Goal: Task Accomplishment & Management: Manage account settings

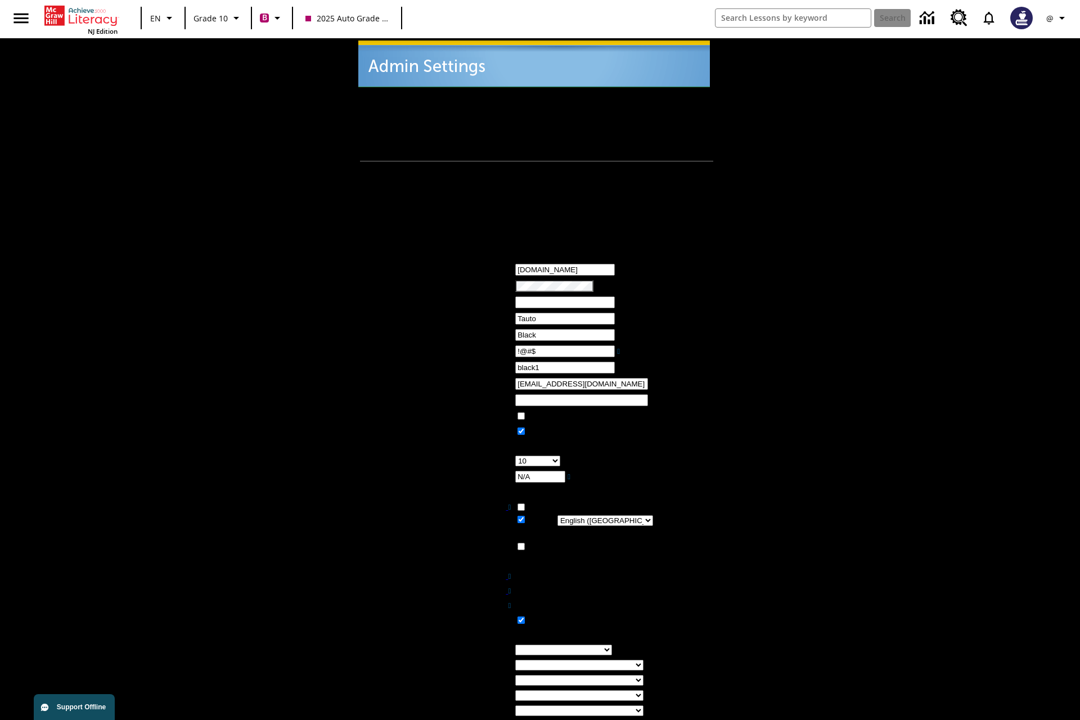
type input "!@#$"
click at [1058, 18] on icon "Profile/Settings" at bounding box center [1063, 18] width 14 height 14
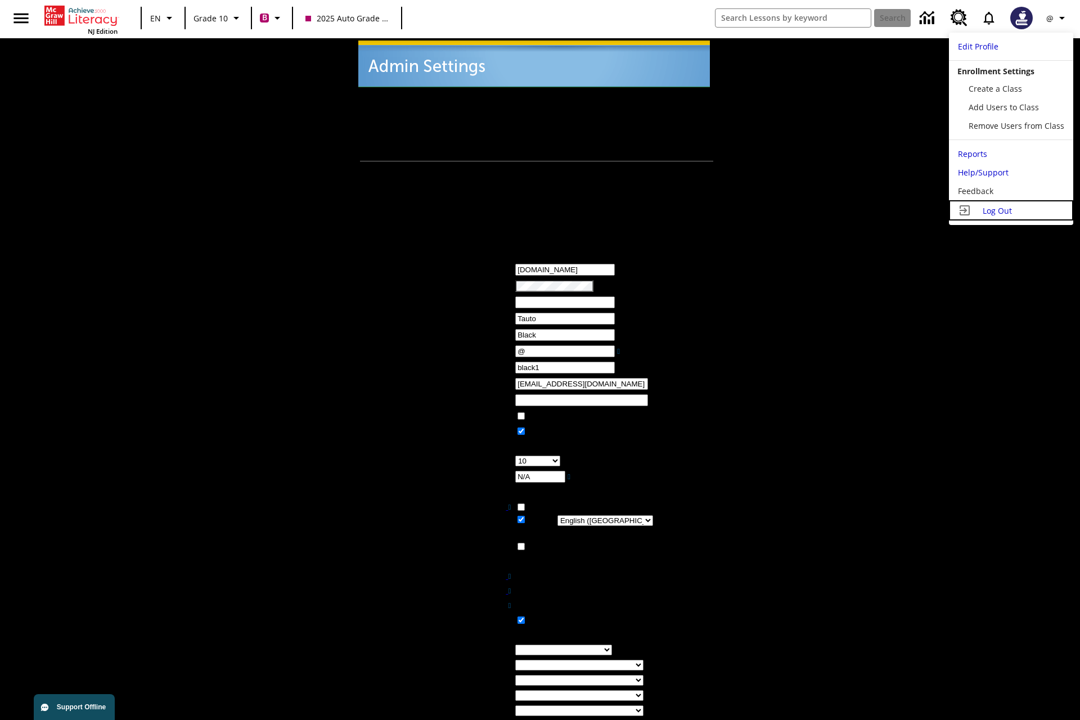
click at [1010, 210] on span "Log Out" at bounding box center [997, 210] width 29 height 11
